Goal: Information Seeking & Learning: Learn about a topic

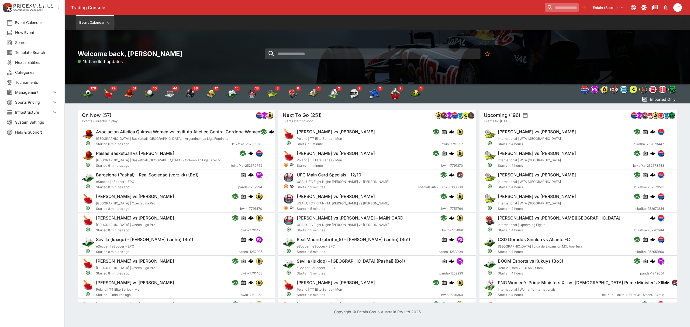
click at [551, 8] on input "search" at bounding box center [562, 7] width 34 height 9
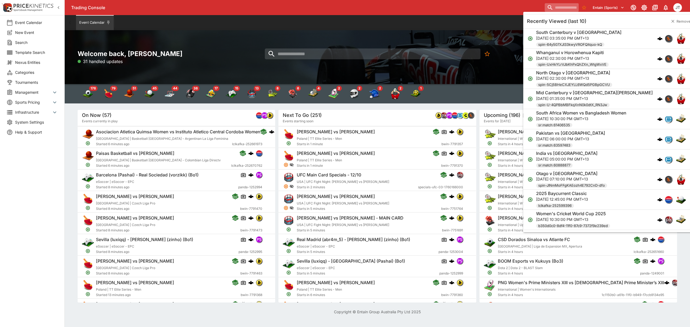
paste input "**********"
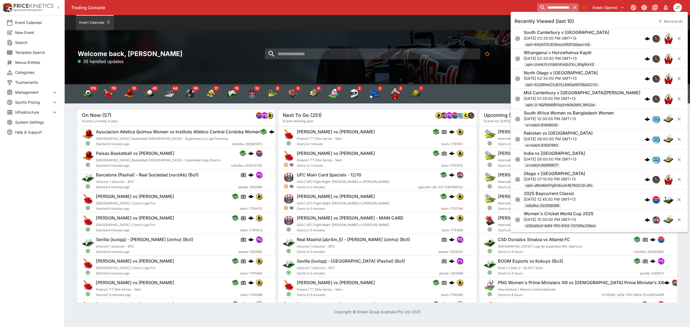
scroll to position [0, 29]
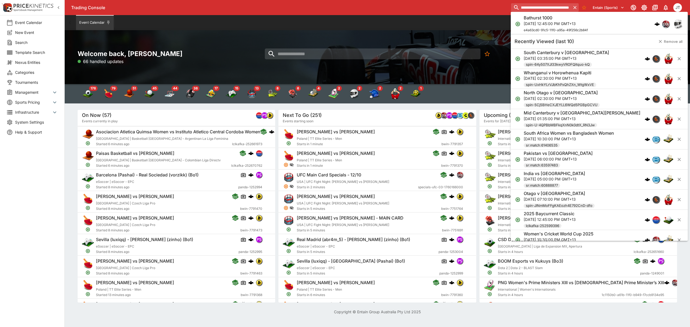
type input "**********"
click at [550, 24] on p "Sun, Oct 12, 2025, 12:45:00 PM GMT+13" at bounding box center [556, 24] width 64 height 6
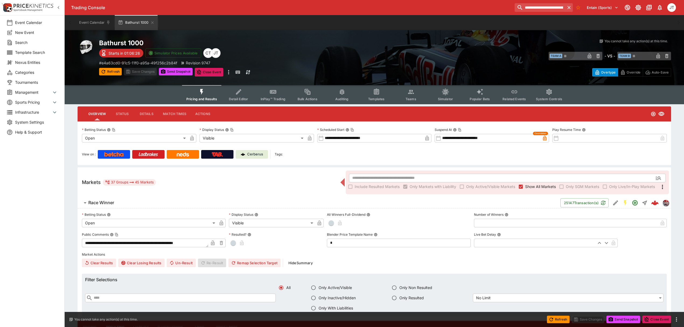
click at [92, 203] on h6 "Race Winner" at bounding box center [101, 203] width 26 height 6
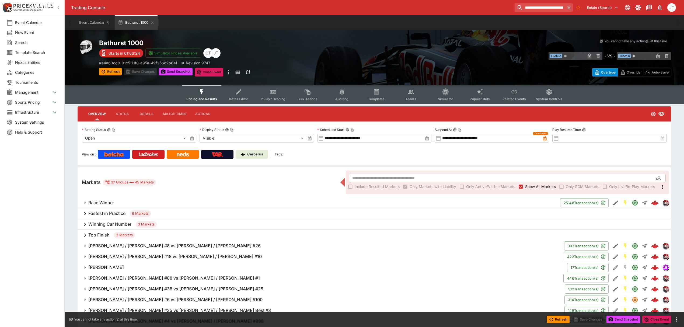
scroll to position [72, 0]
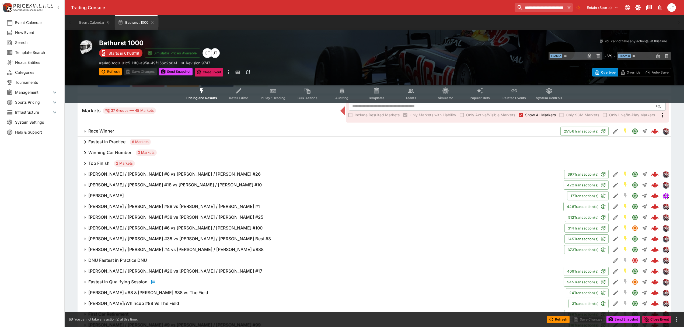
click at [115, 196] on h6 "Betcha Boost" at bounding box center [106, 196] width 36 height 6
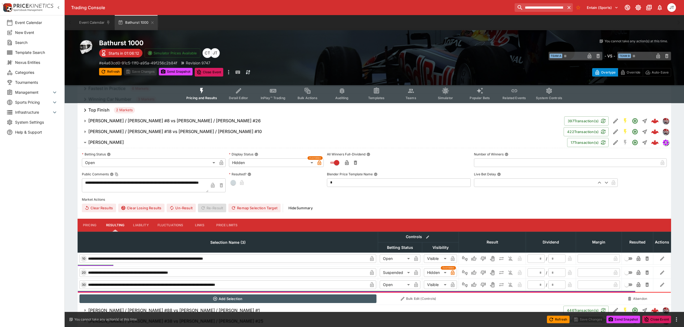
scroll to position [108, 0]
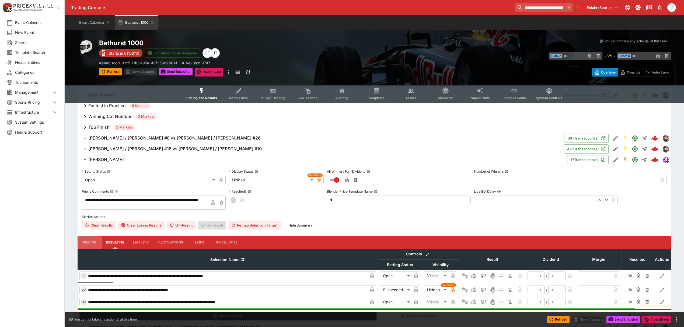
click at [93, 243] on button "Pricing" at bounding box center [90, 242] width 24 height 13
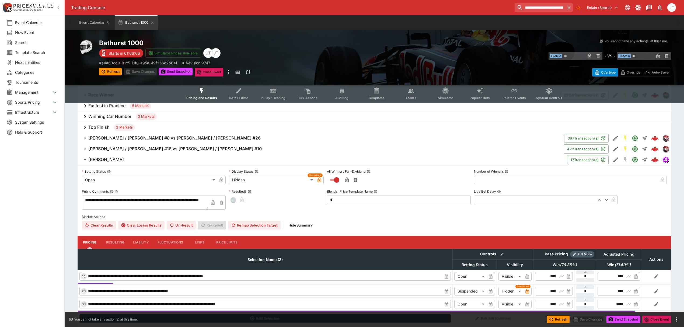
click at [110, 160] on h6 "Betcha Boost" at bounding box center [106, 160] width 36 height 6
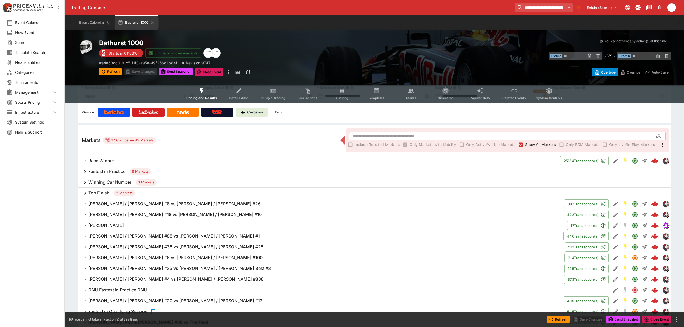
scroll to position [0, 0]
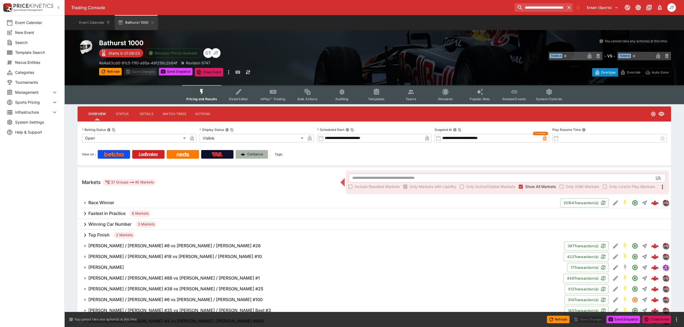
click at [253, 153] on p "Cerberus" at bounding box center [255, 154] width 16 height 5
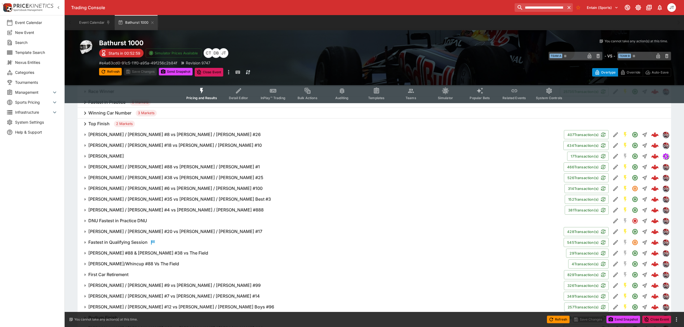
scroll to position [36, 0]
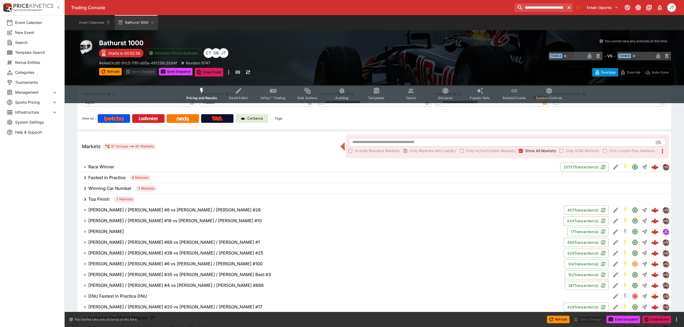
drag, startPoint x: 108, startPoint y: 169, endPoint x: 113, endPoint y: 171, distance: 5.3
click at [108, 169] on h6 "Race Winner" at bounding box center [101, 167] width 26 height 6
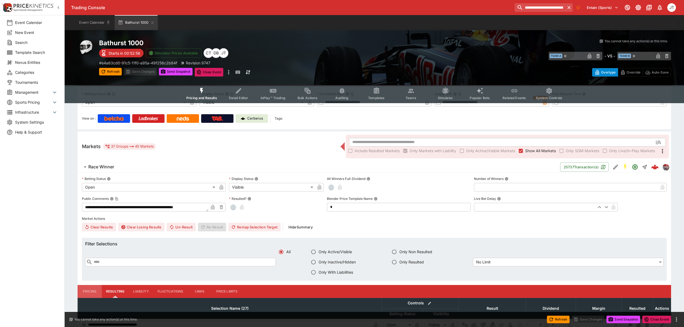
drag, startPoint x: 95, startPoint y: 292, endPoint x: 204, endPoint y: 183, distance: 154.2
click at [95, 292] on button "Pricing" at bounding box center [90, 291] width 24 height 13
click at [110, 169] on h6 "Race Winner" at bounding box center [101, 167] width 26 height 6
